Goal: Check status

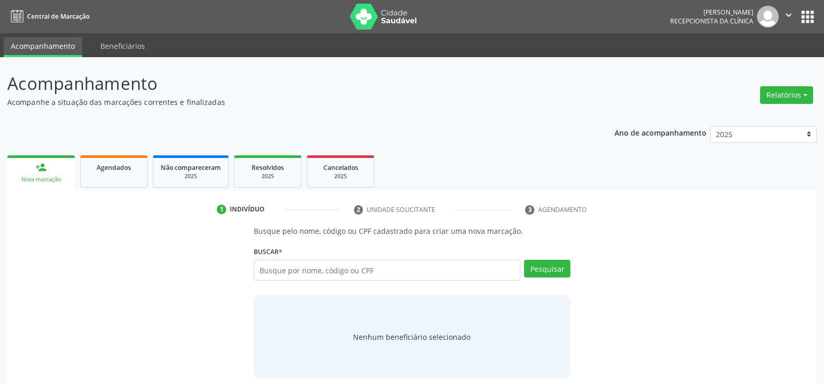
click at [300, 269] on input "text" at bounding box center [387, 270] width 267 height 21
type input "45176736420"
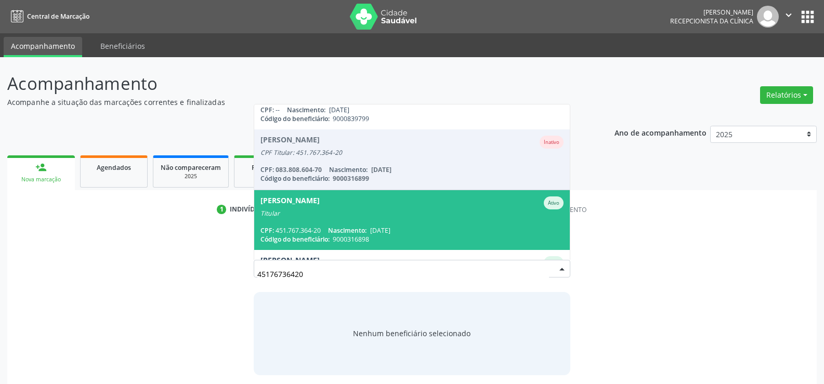
scroll to position [206, 0]
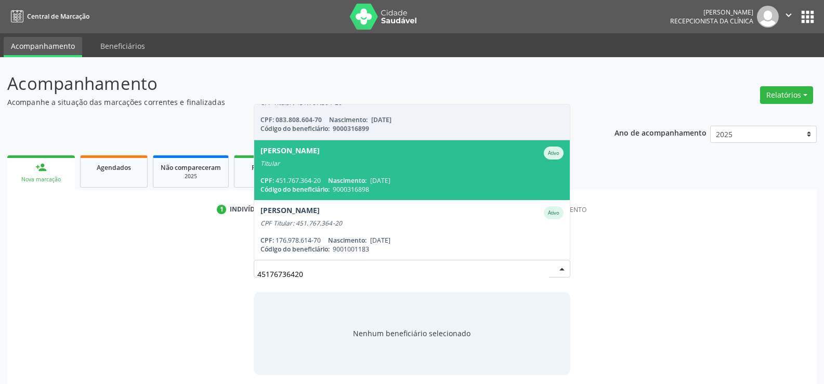
click at [327, 178] on div "CPF: 451.767.364-20 Nascimento: [DATE]" at bounding box center [411, 180] width 303 height 9
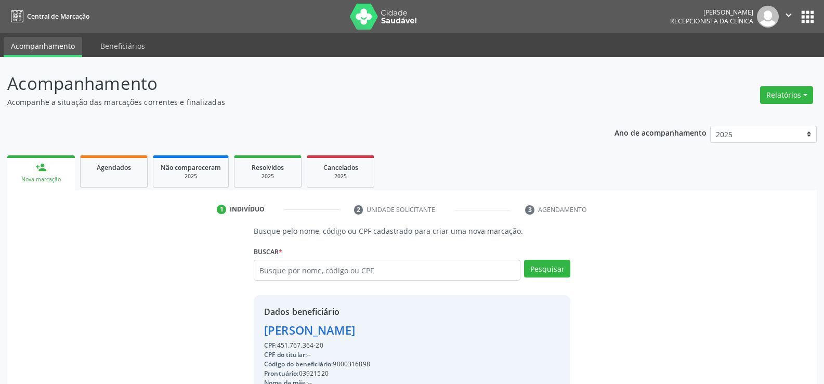
drag, startPoint x: 266, startPoint y: 330, endPoint x: 343, endPoint y: 349, distance: 79.3
copy div "[PERSON_NAME] CPF: 451.767.364-20"
click at [325, 265] on input "text" at bounding box center [387, 270] width 267 height 21
type input "22435867468"
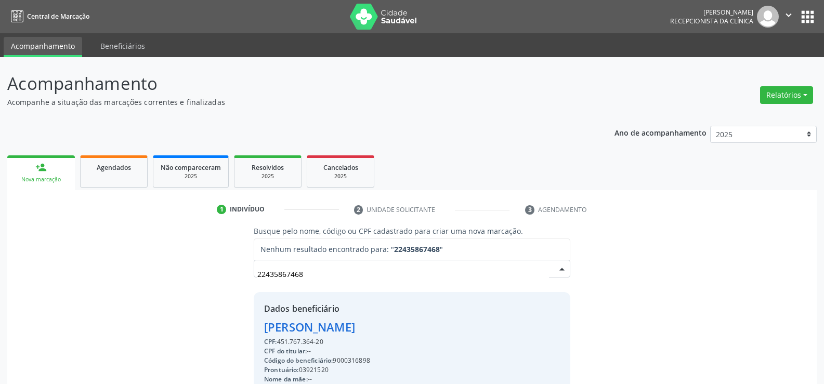
scroll to position [0, 0]
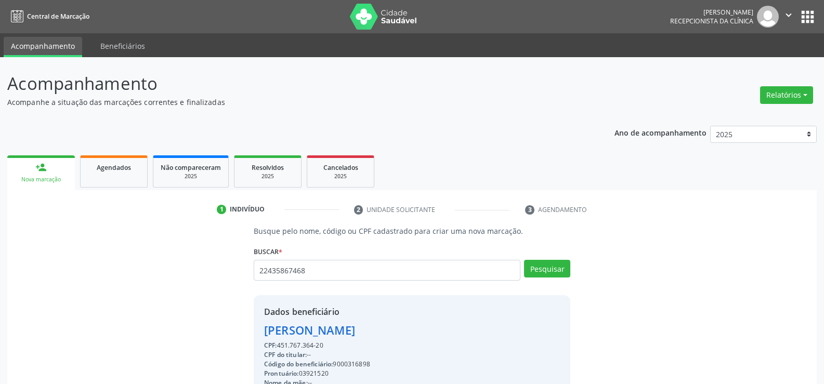
drag, startPoint x: 279, startPoint y: 340, endPoint x: 349, endPoint y: 340, distance: 69.6
copy div "451.767.364-20"
drag, startPoint x: 323, startPoint y: 264, endPoint x: 235, endPoint y: 266, distance: 87.9
click at [235, 266] on div "Busque pelo nome, código ou CPF cadastrado para criar uma nova marcação. [GEOGR…" at bounding box center [412, 360] width 795 height 269
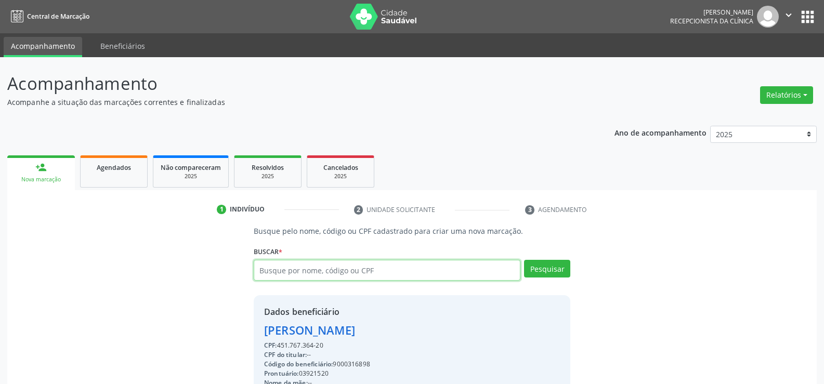
paste input "451.767.364-20"
type input "451.767.364-20"
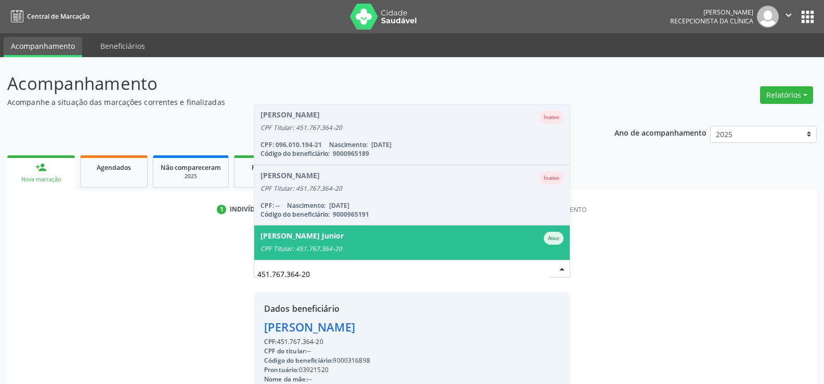
click at [320, 239] on div "[PERSON_NAME] Junior" at bounding box center [301, 238] width 83 height 13
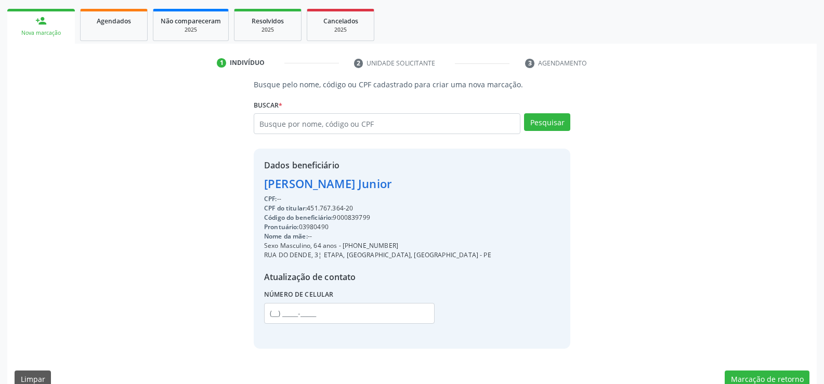
scroll to position [165, 0]
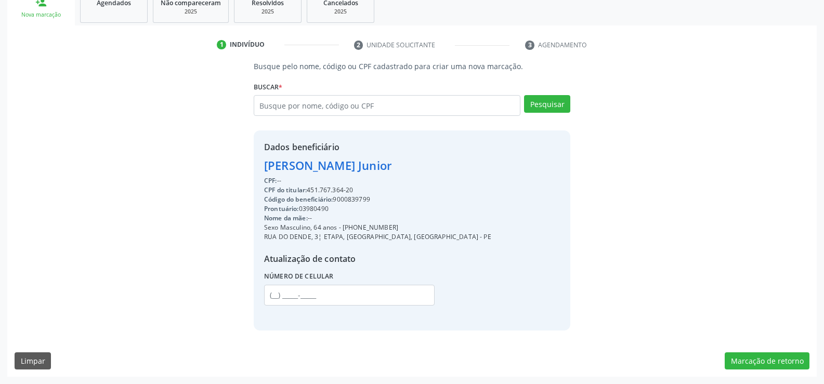
drag, startPoint x: 265, startPoint y: 164, endPoint x: 373, endPoint y: 186, distance: 110.8
click at [373, 186] on div "Dados beneficiário [PERSON_NAME] Junior CPF: -- CPF do titular: 451.767.364-20 …" at bounding box center [377, 230] width 227 height 179
copy div "[PERSON_NAME] Junior CPF: -- CPF do titular: 451.767.364-20"
